Goal: Task Accomplishment & Management: Manage account settings

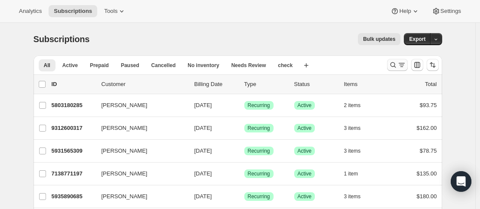
click at [396, 66] on icon "Search and filter results" at bounding box center [393, 65] width 6 height 6
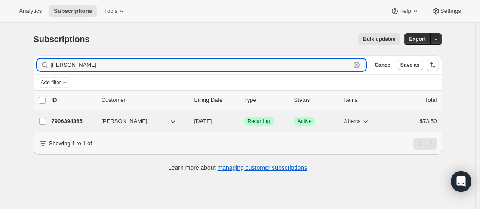
type input "melissa"
click at [95, 123] on p "7906394365" at bounding box center [73, 121] width 43 height 9
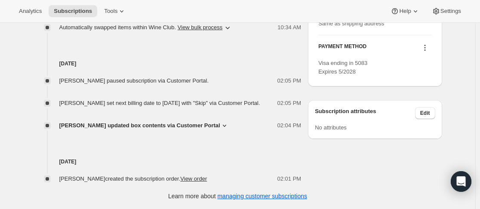
scroll to position [449, 0]
click at [220, 127] on icon at bounding box center [224, 125] width 9 height 9
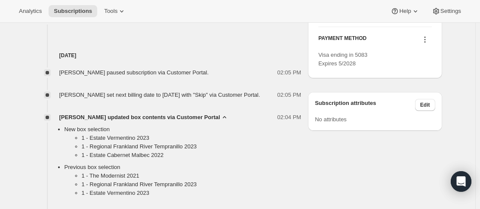
click at [211, 122] on span "Melissa Dunne updated box contents via Customer Portal" at bounding box center [139, 117] width 161 height 9
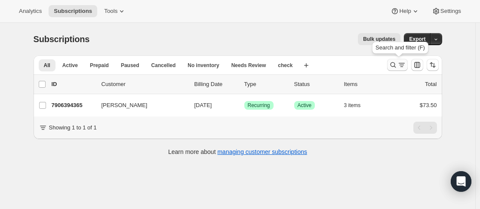
click at [389, 66] on button "Search and filter results" at bounding box center [397, 65] width 21 height 12
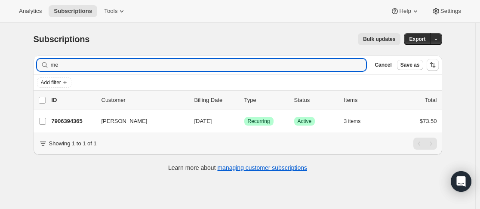
type input "m"
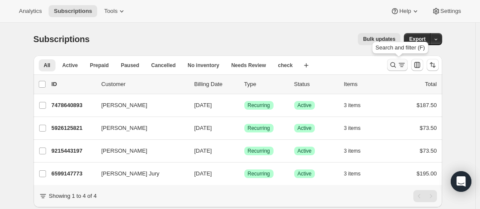
click at [391, 65] on icon "Search and filter results" at bounding box center [393, 65] width 9 height 9
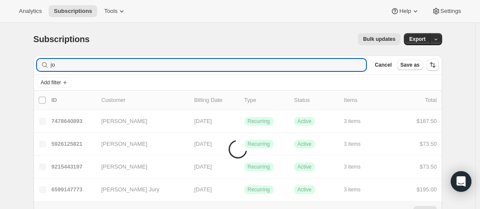
type input "j"
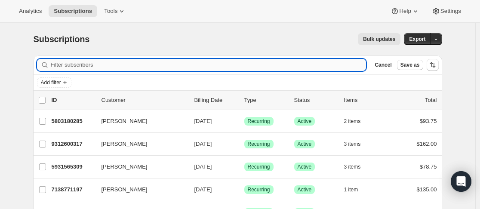
click at [136, 66] on input "Filter subscribers" at bounding box center [209, 65] width 316 height 12
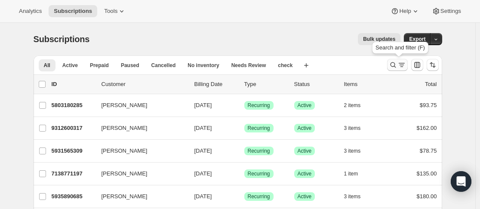
click at [391, 63] on button "Search and filter results" at bounding box center [397, 65] width 21 height 12
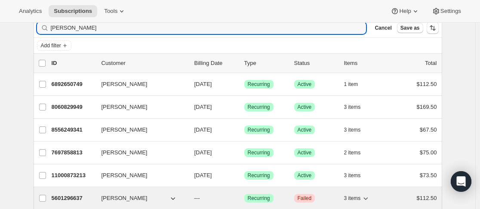
scroll to position [86, 0]
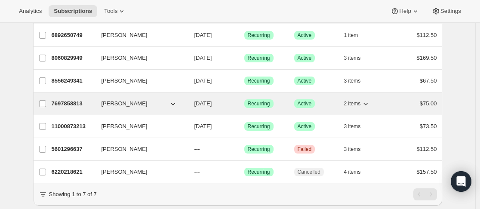
type input "[PERSON_NAME]"
click at [95, 103] on p "7697858813" at bounding box center [73, 103] width 43 height 9
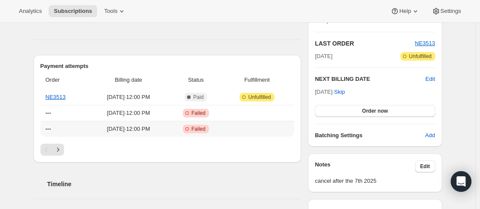
scroll to position [258, 0]
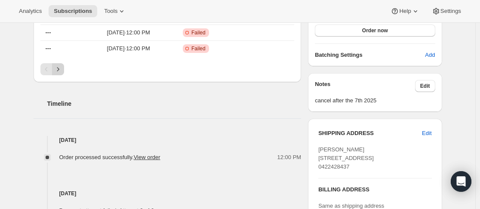
click at [64, 71] on button "Next" at bounding box center [58, 69] width 12 height 12
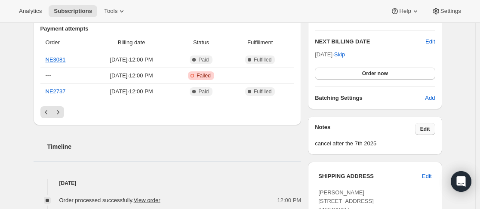
click at [436, 130] on button "Edit" at bounding box center [425, 129] width 20 height 12
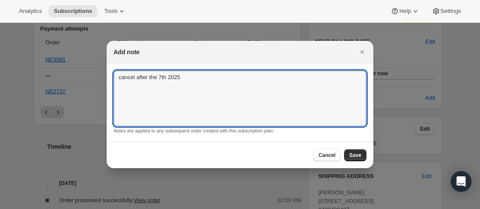
drag, startPoint x: 201, startPoint y: 76, endPoint x: 72, endPoint y: 86, distance: 129.5
click at [363, 163] on div "Cancel Save" at bounding box center [240, 155] width 267 height 26
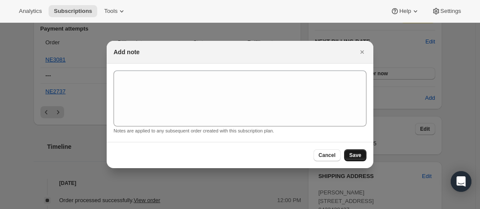
click at [360, 160] on button "Save" at bounding box center [355, 155] width 22 height 12
